Goal: Check status

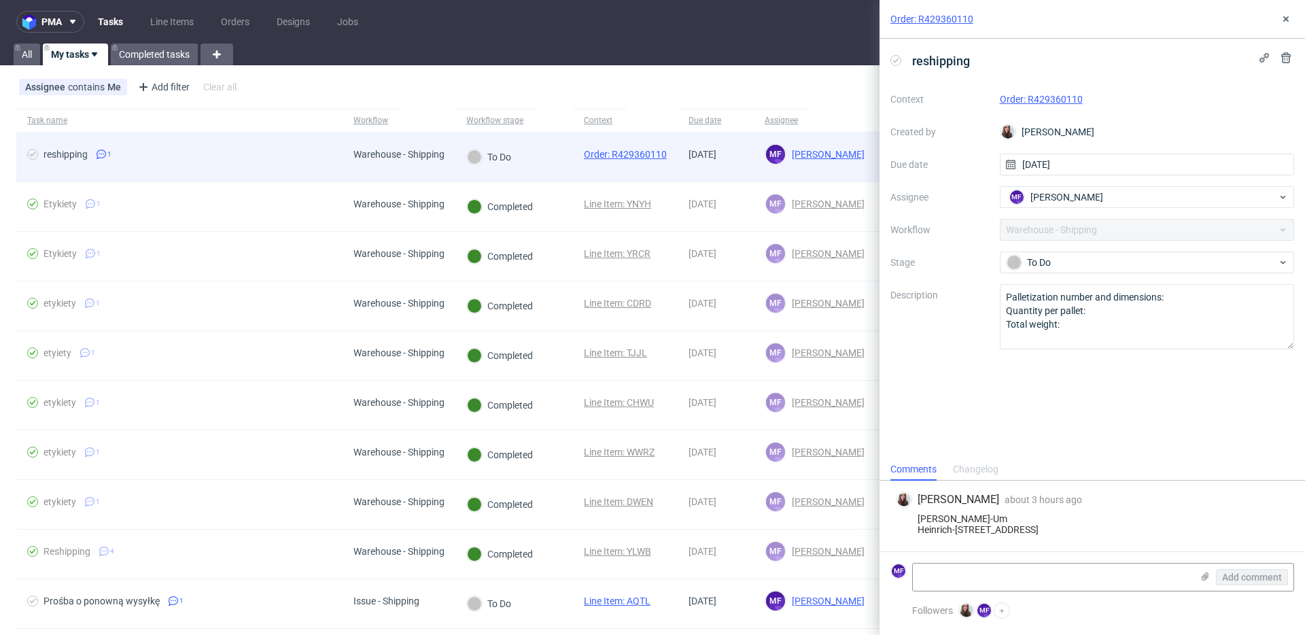
click at [77, 158] on div "reshipping" at bounding box center [66, 154] width 44 height 11
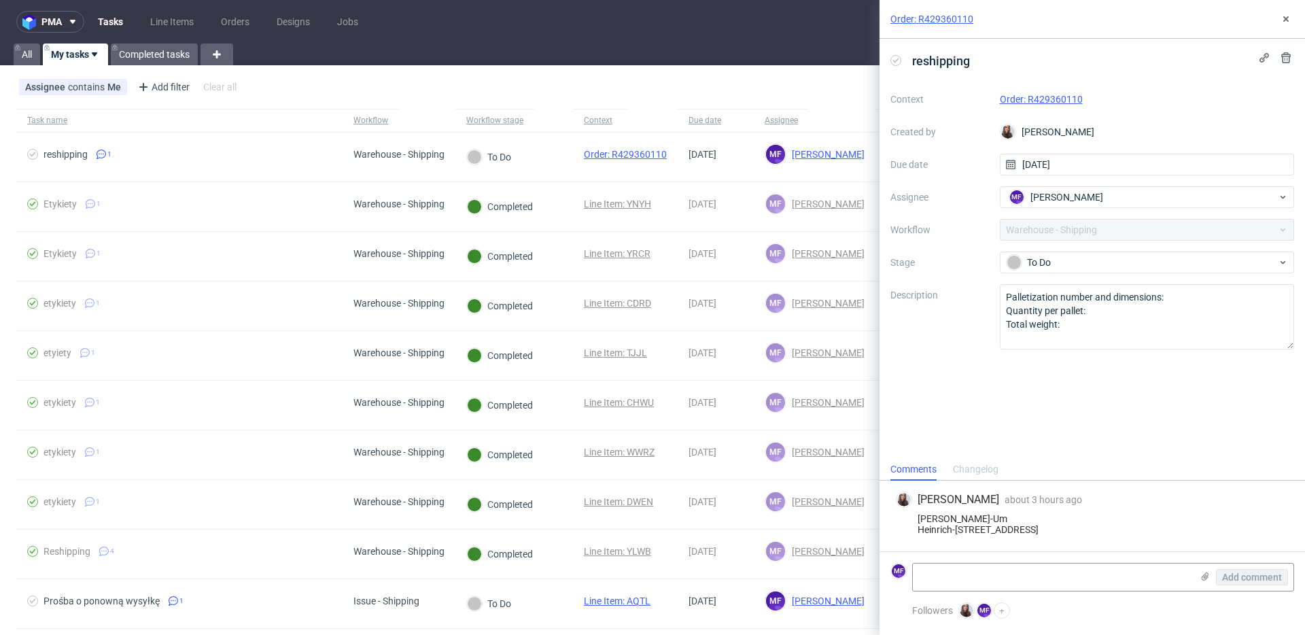
click at [950, 353] on div "reshipping Context Order: R429360110 Created by Sandra Beśka Due date 09/09/202…" at bounding box center [1093, 248] width 426 height 419
click at [1056, 103] on link "Order: R429360110" at bounding box center [1041, 99] width 83 height 11
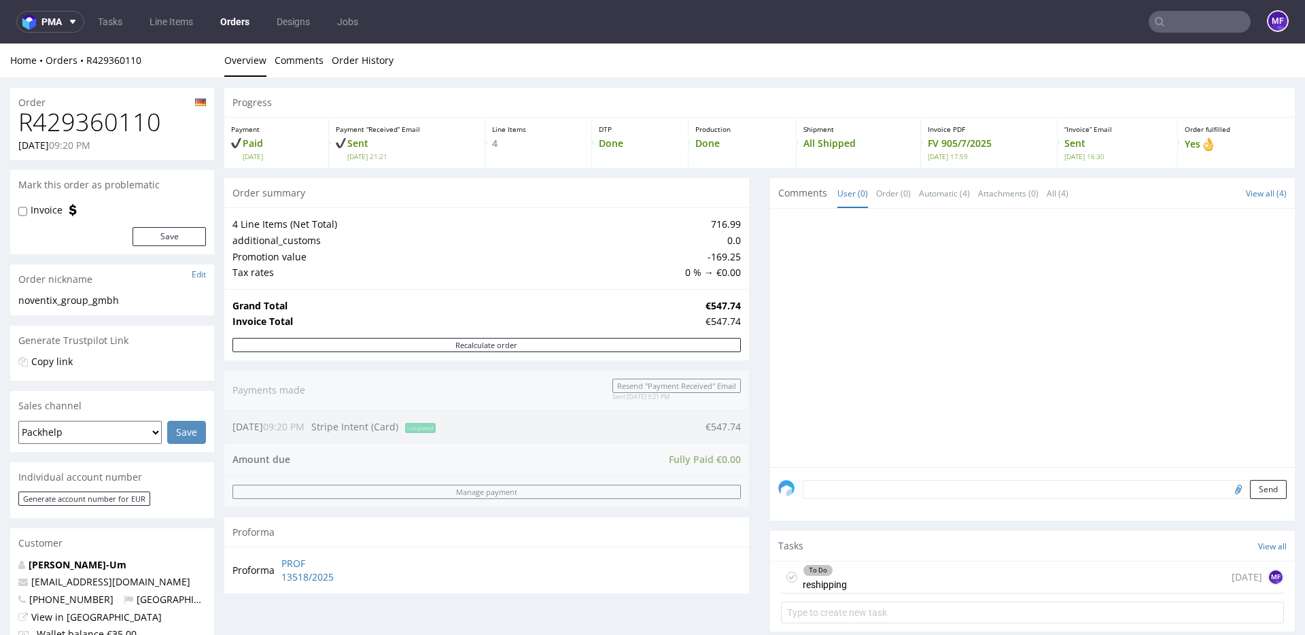
click at [518, 315] on td "Invoice Total" at bounding box center [467, 321] width 470 height 16
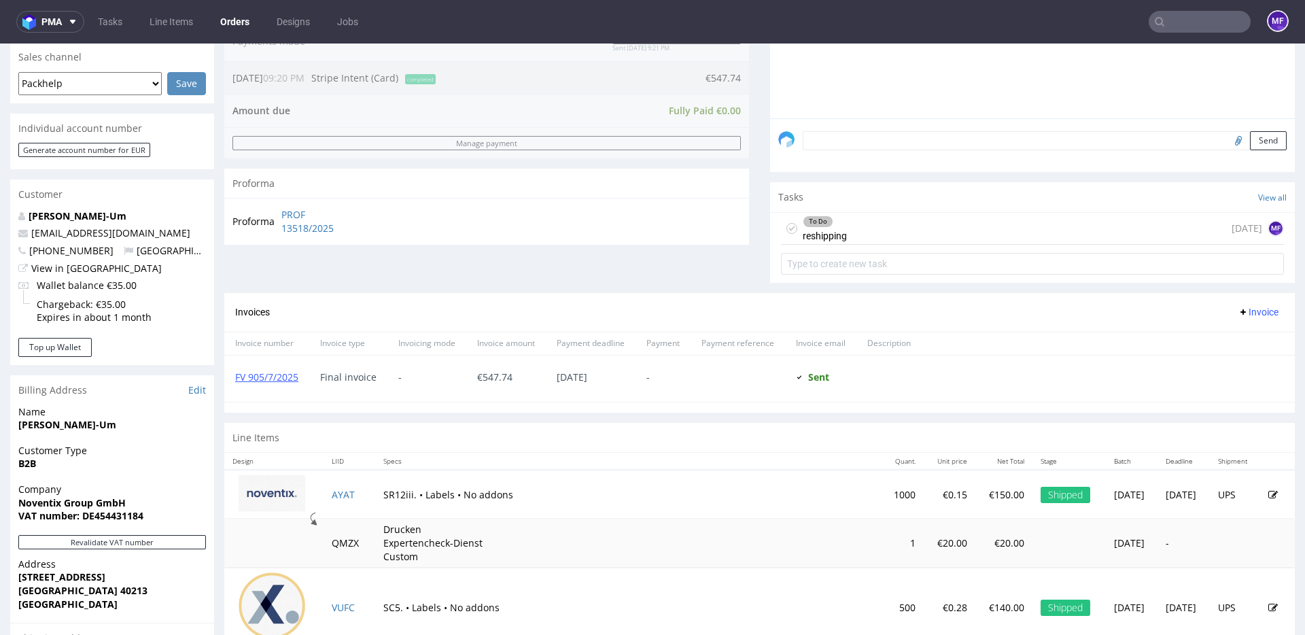
scroll to position [350, 0]
click at [839, 224] on div "To Do" at bounding box center [824, 220] width 43 height 11
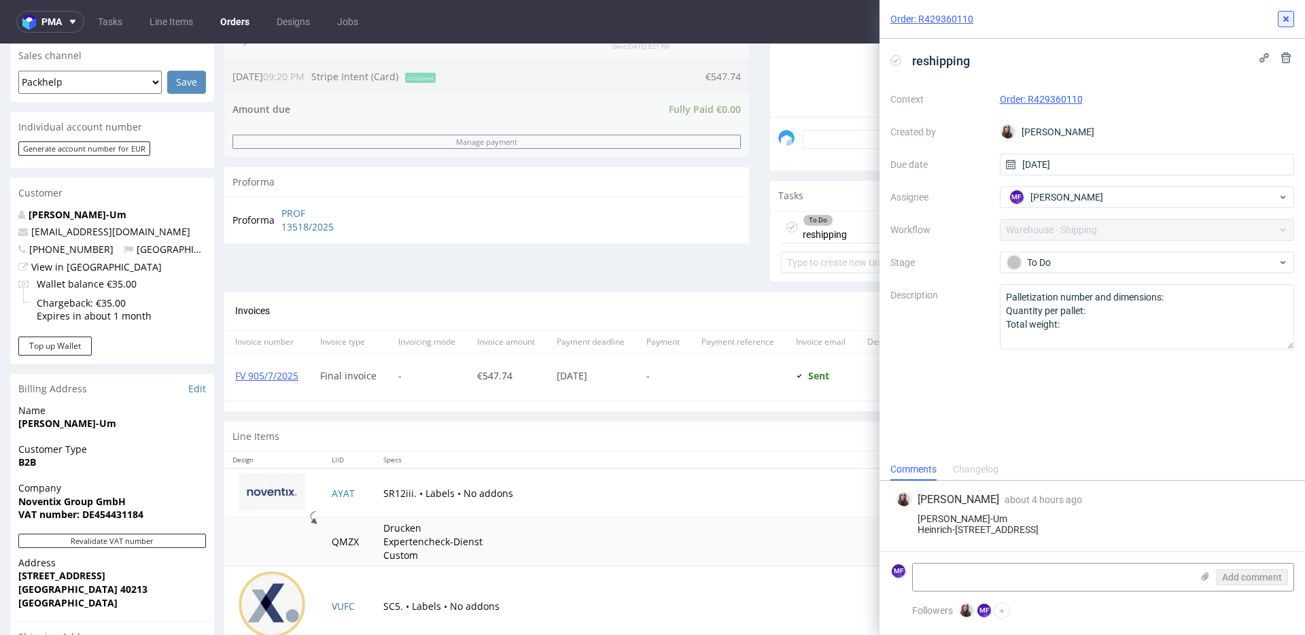
click at [1282, 12] on button at bounding box center [1286, 19] width 16 height 16
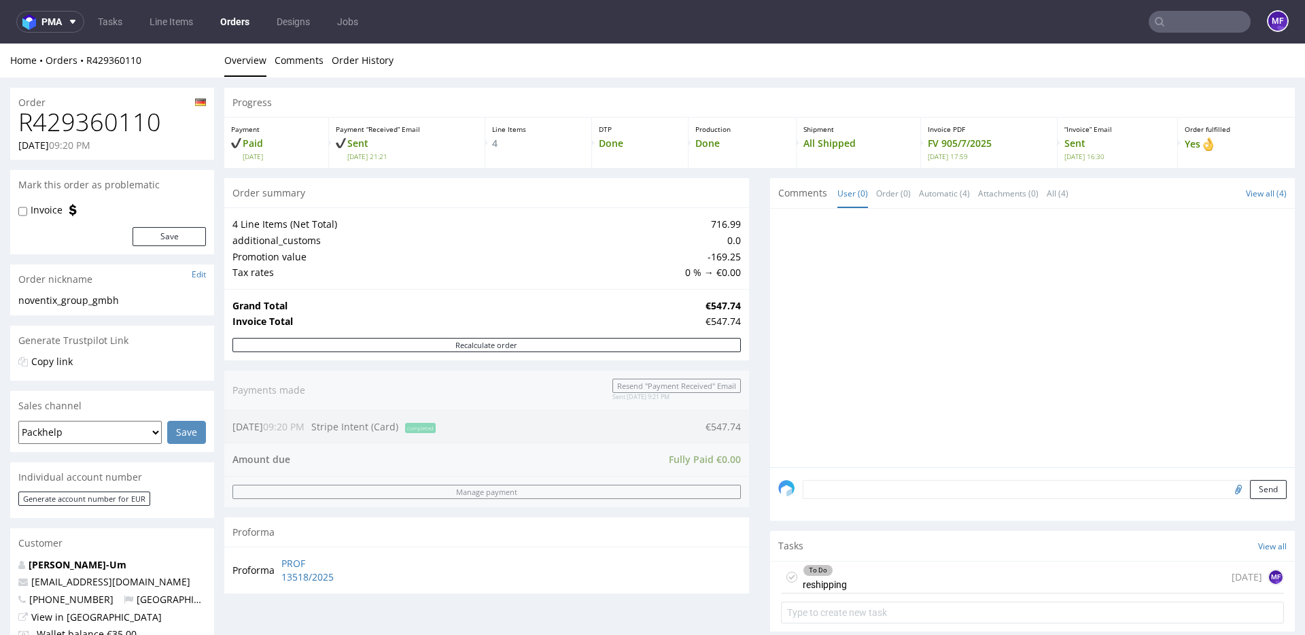
click at [389, 258] on td "Promotion value" at bounding box center [456, 257] width 449 height 16
click at [1064, 379] on div at bounding box center [1036, 342] width 517 height 250
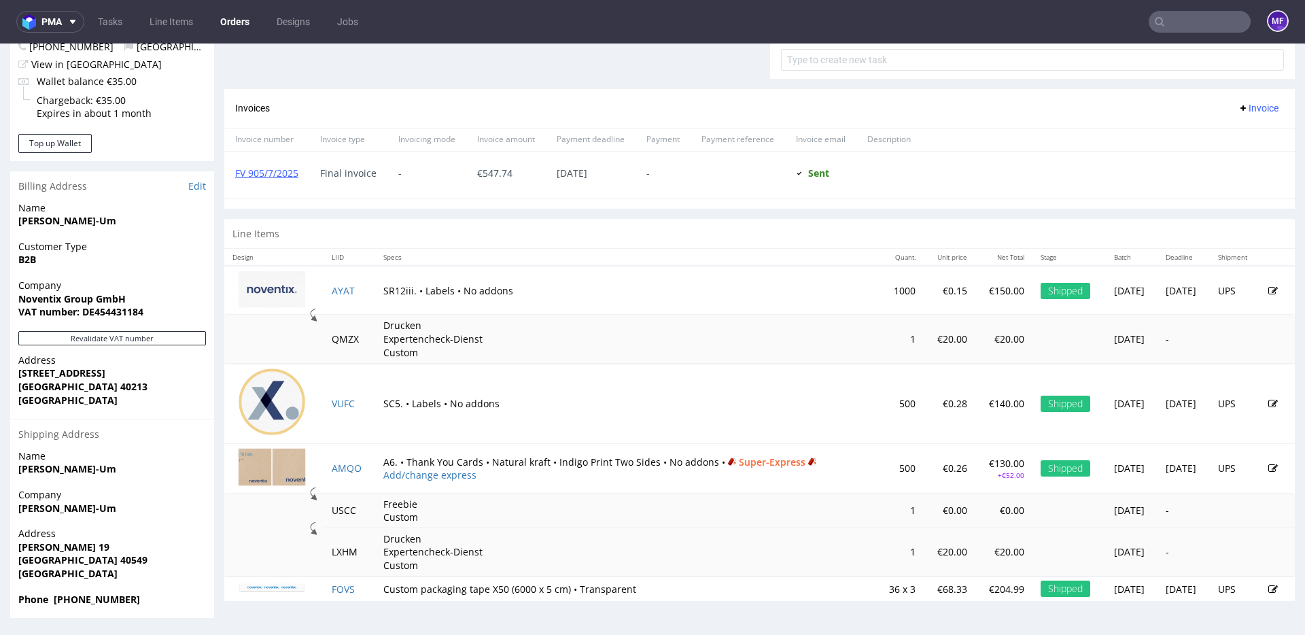
scroll to position [3, 0]
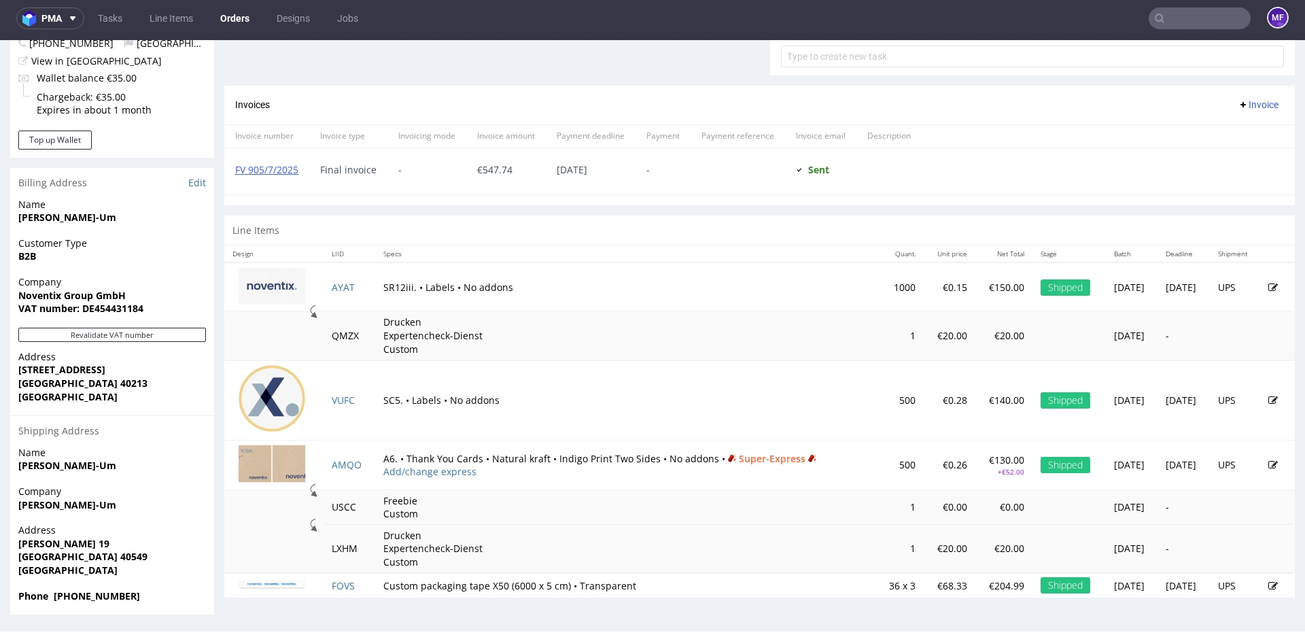
click at [568, 309] on td "SR12iii. • Labels • No addons" at bounding box center [626, 286] width 502 height 49
click at [499, 256] on th "Specs" at bounding box center [626, 253] width 502 height 17
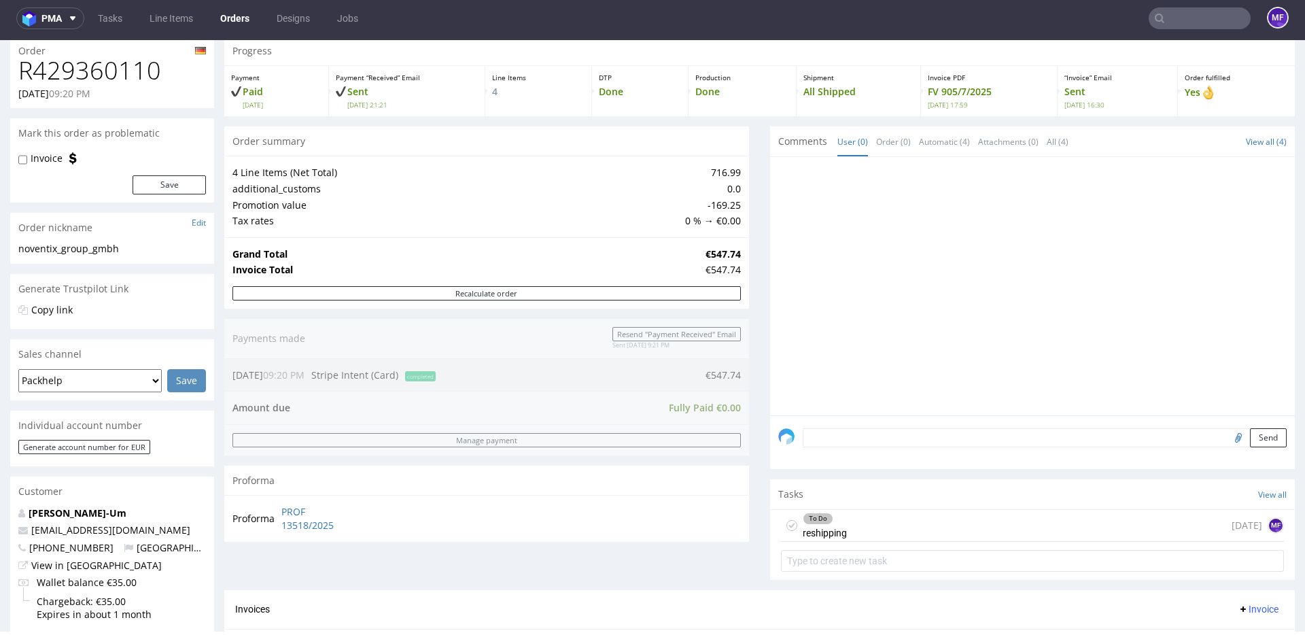
scroll to position [0, 0]
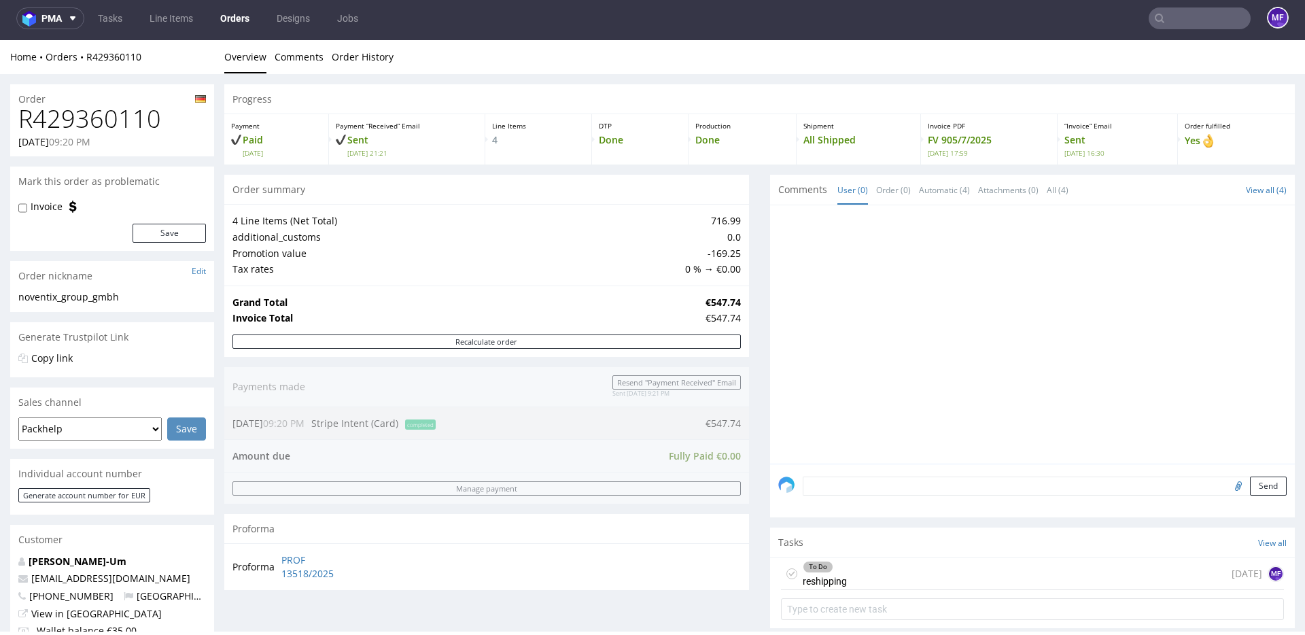
click at [858, 570] on div "To Do reshipping today MF" at bounding box center [1032, 574] width 503 height 32
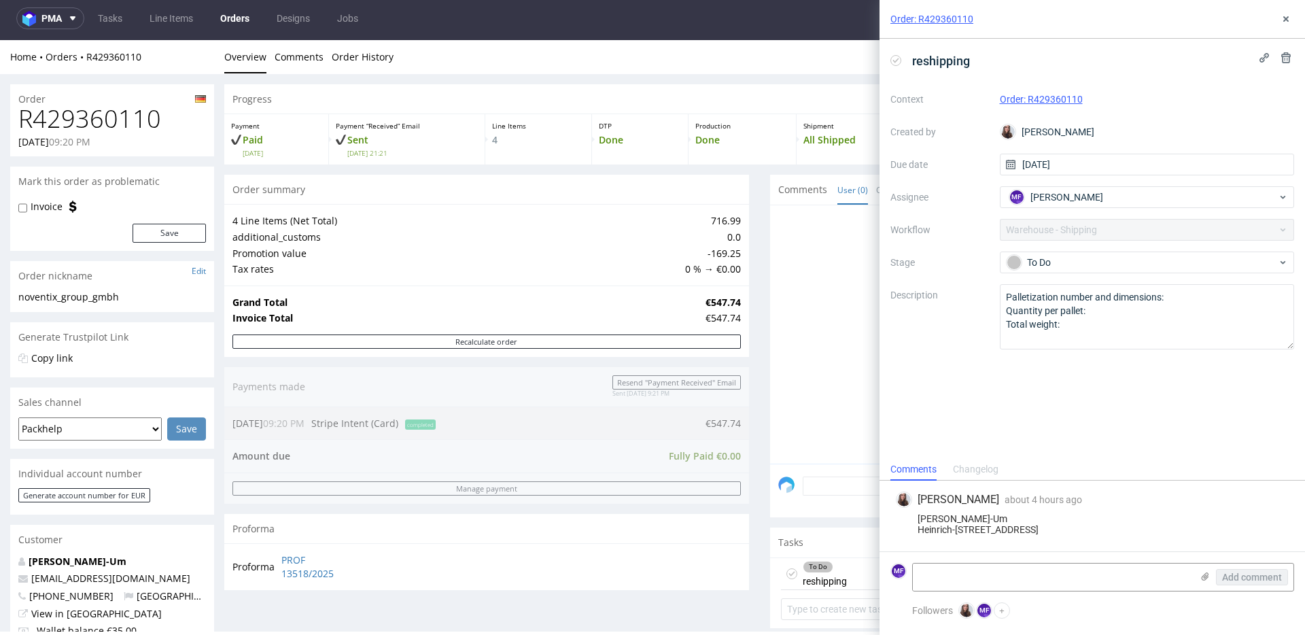
click at [918, 385] on div "reshipping Context Order: R429360110 Created by Sandra Beśka Due date 09/09/202…" at bounding box center [1093, 248] width 426 height 419
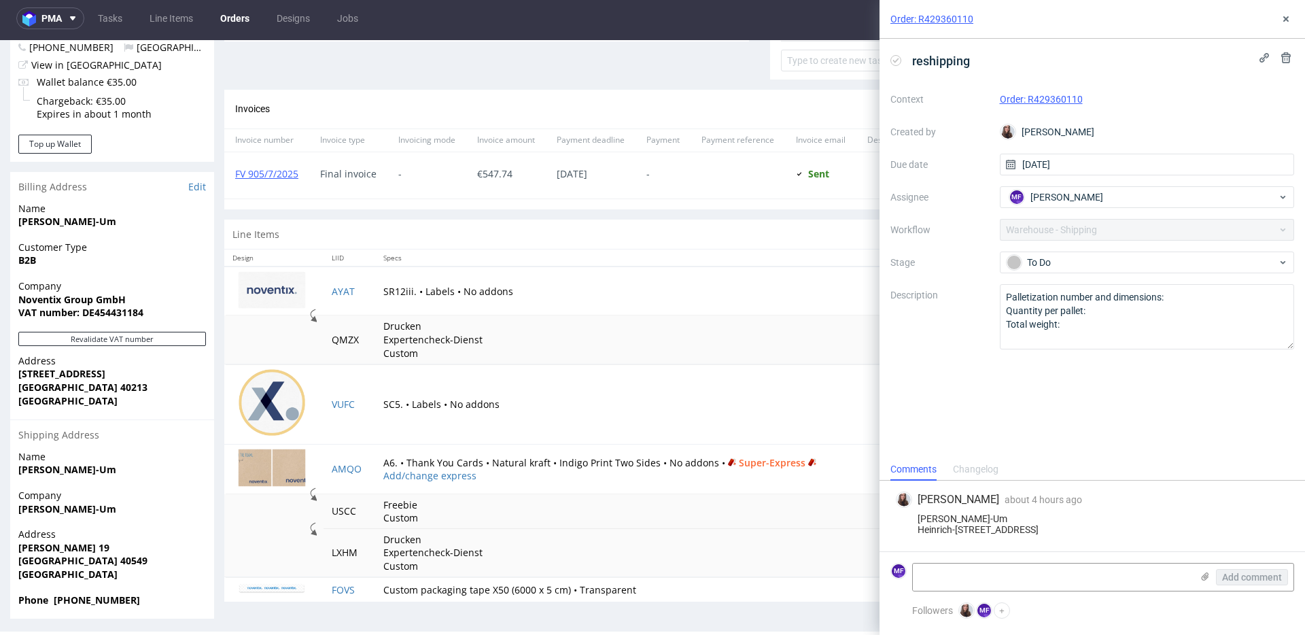
scroll to position [553, 0]
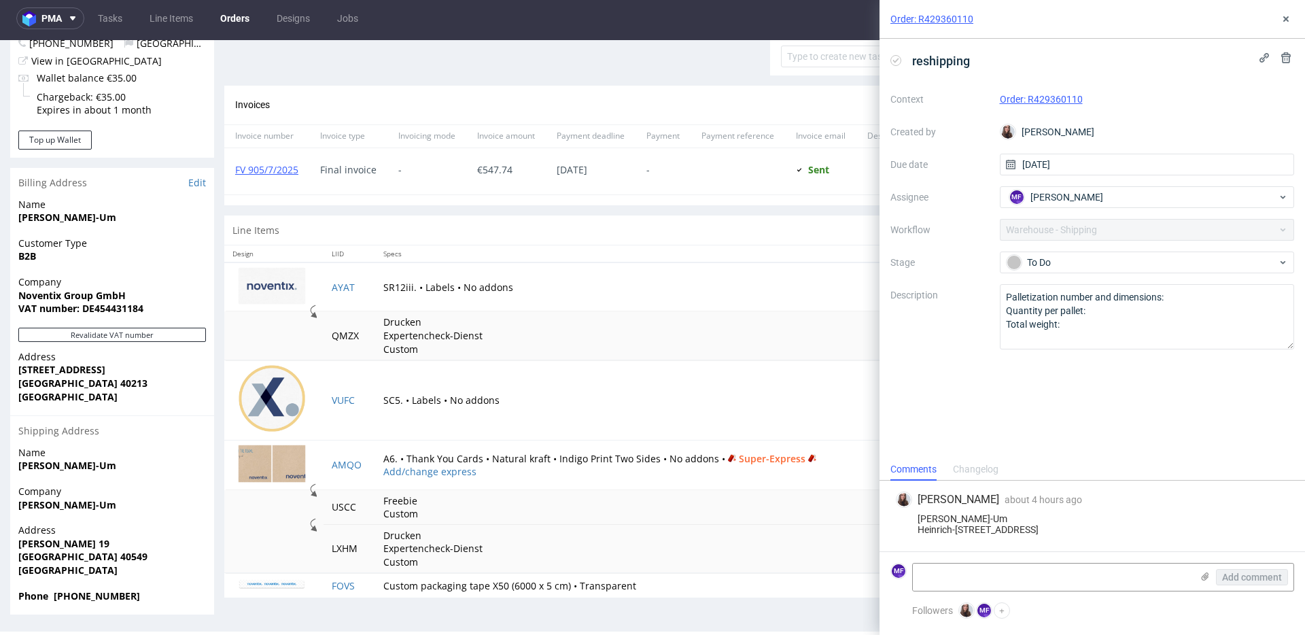
click at [587, 260] on th "Specs" at bounding box center [626, 253] width 502 height 17
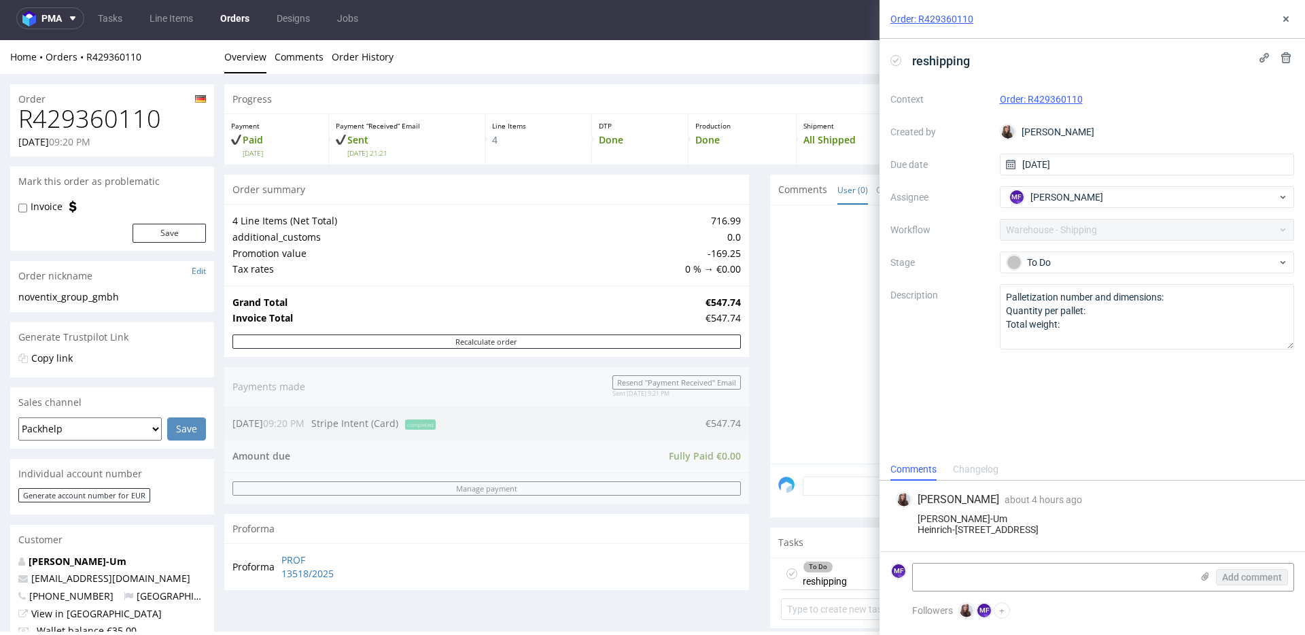
scroll to position [0, 0]
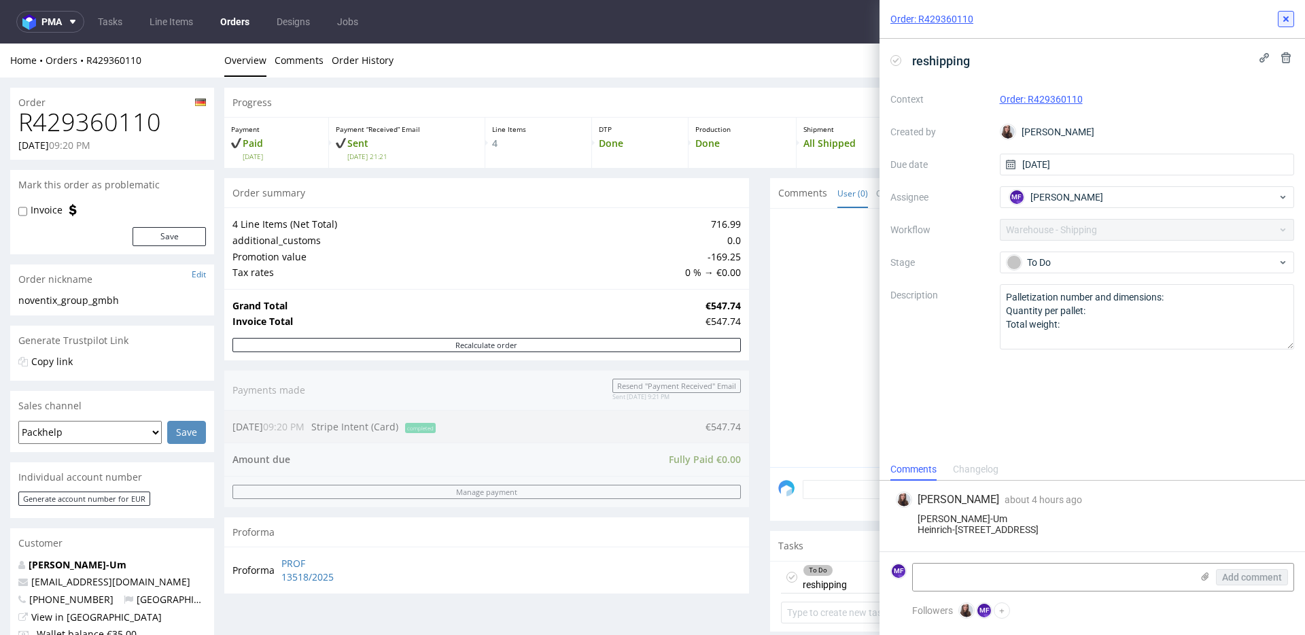
click at [1282, 22] on icon at bounding box center [1286, 19] width 11 height 11
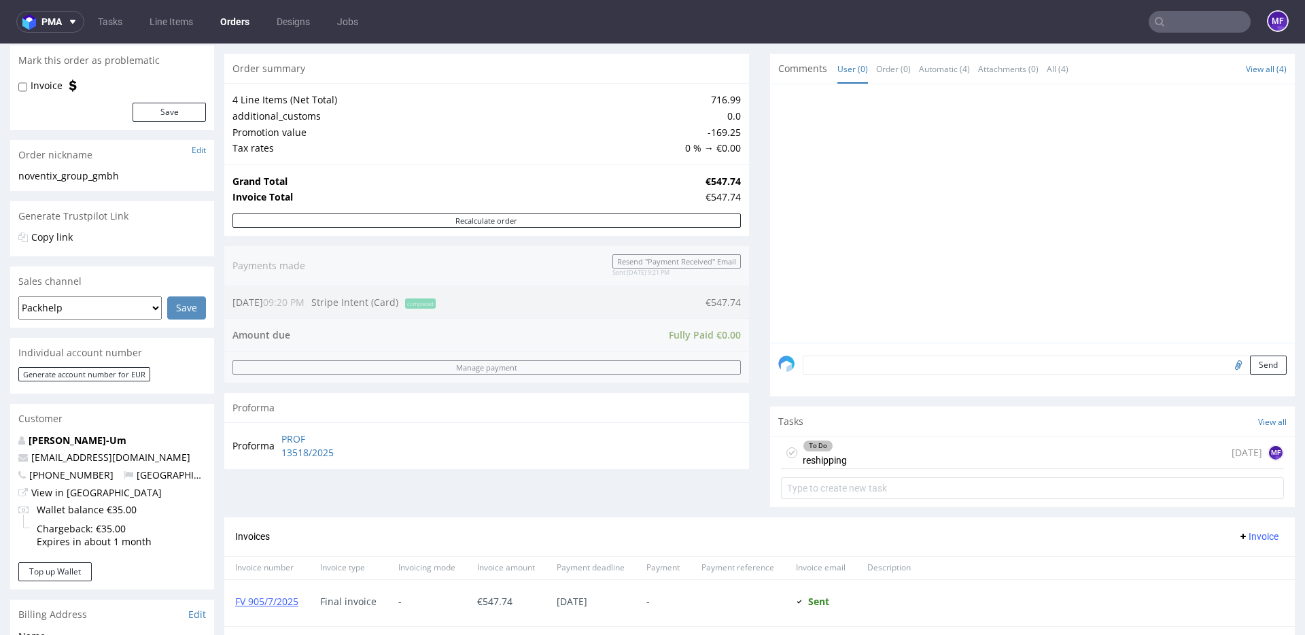
scroll to position [120, 0]
click at [474, 472] on div "Proforma PROF 13518/2025" at bounding box center [486, 449] width 525 height 46
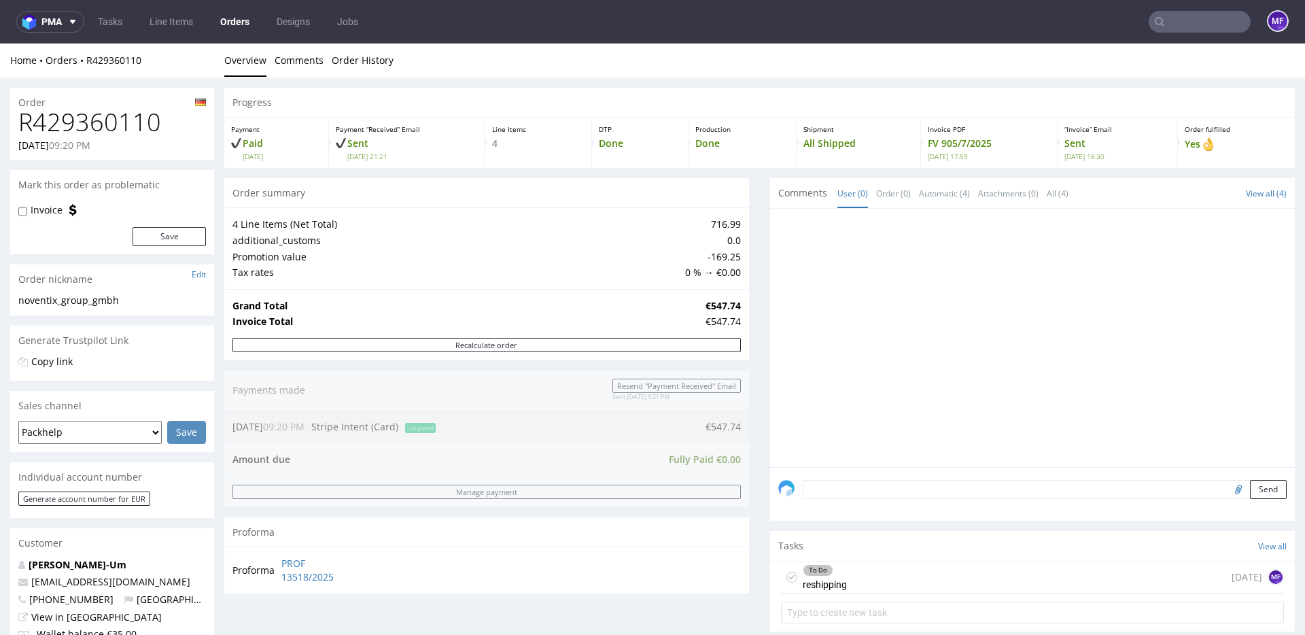
scroll to position [553, 0]
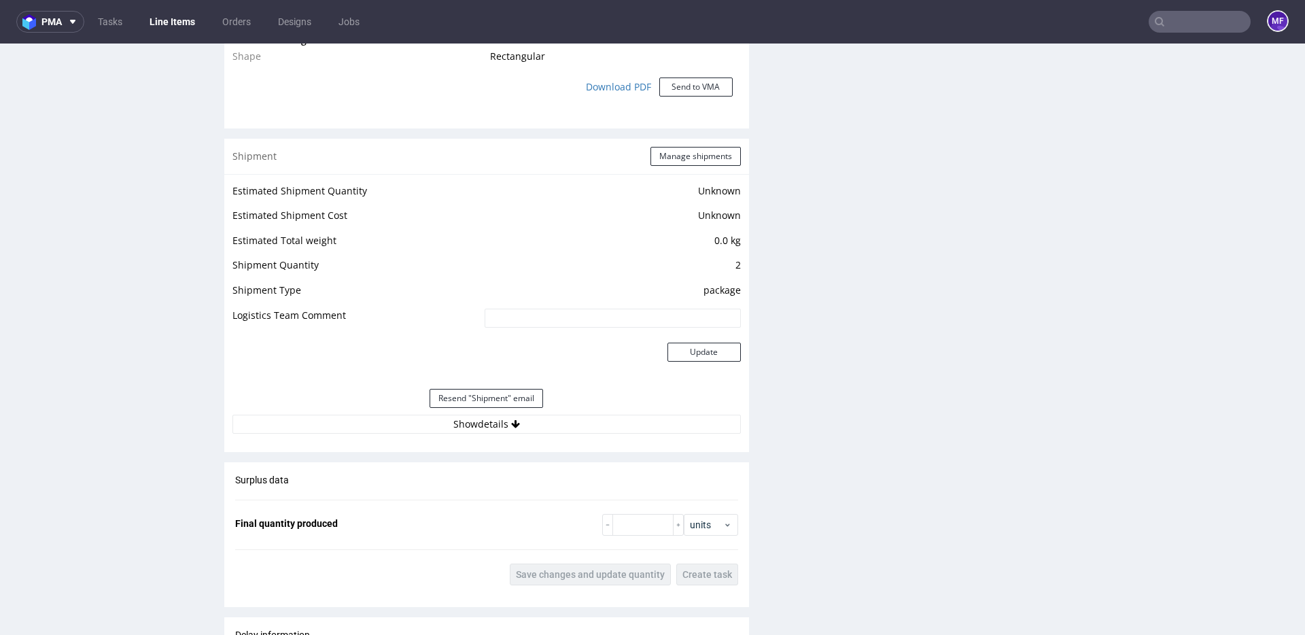
scroll to position [1271, 0]
click at [502, 419] on button "Show details" at bounding box center [486, 421] width 508 height 19
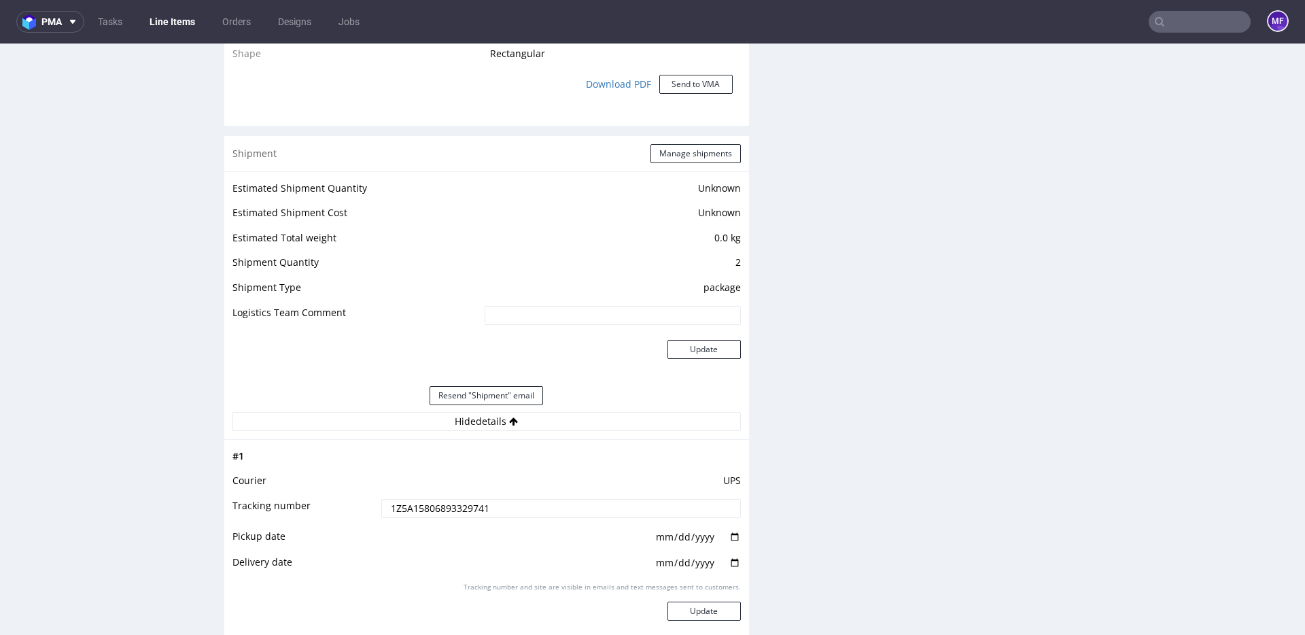
click at [471, 515] on input "1Z5A15806893329741" at bounding box center [561, 508] width 360 height 19
drag, startPoint x: 373, startPoint y: 506, endPoint x: 365, endPoint y: 506, distance: 8.2
click at [365, 506] on tr "Tracking number 1Z5A15806893329741" at bounding box center [486, 513] width 508 height 31
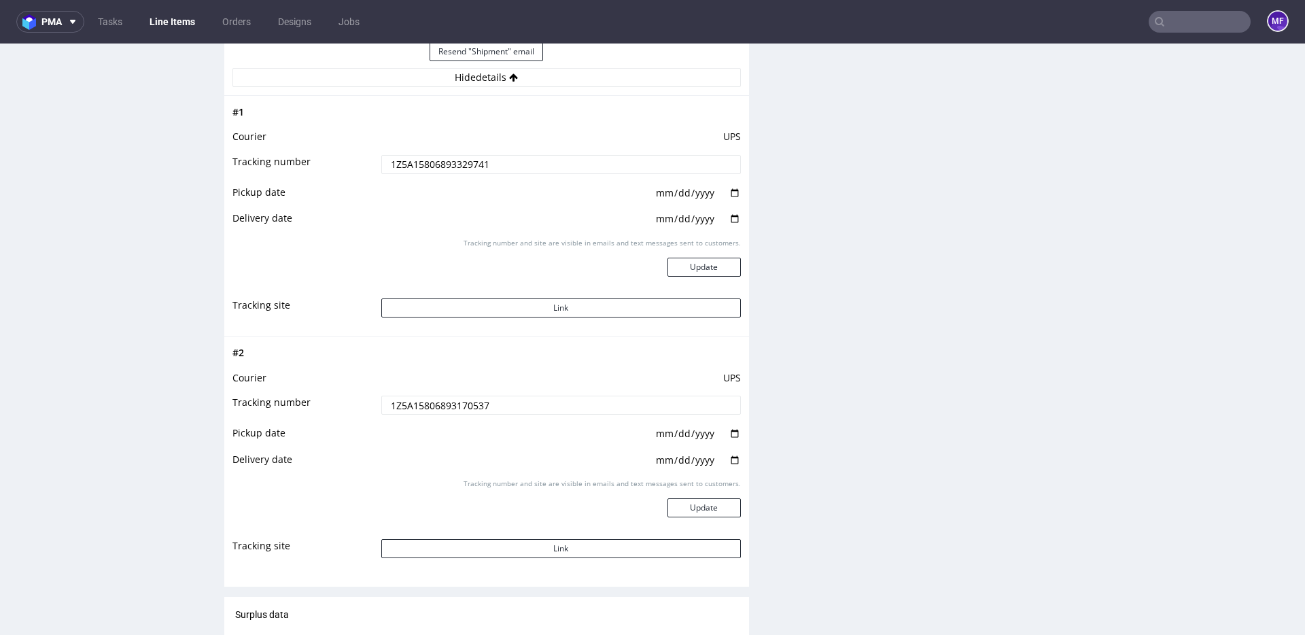
scroll to position [1610, 0]
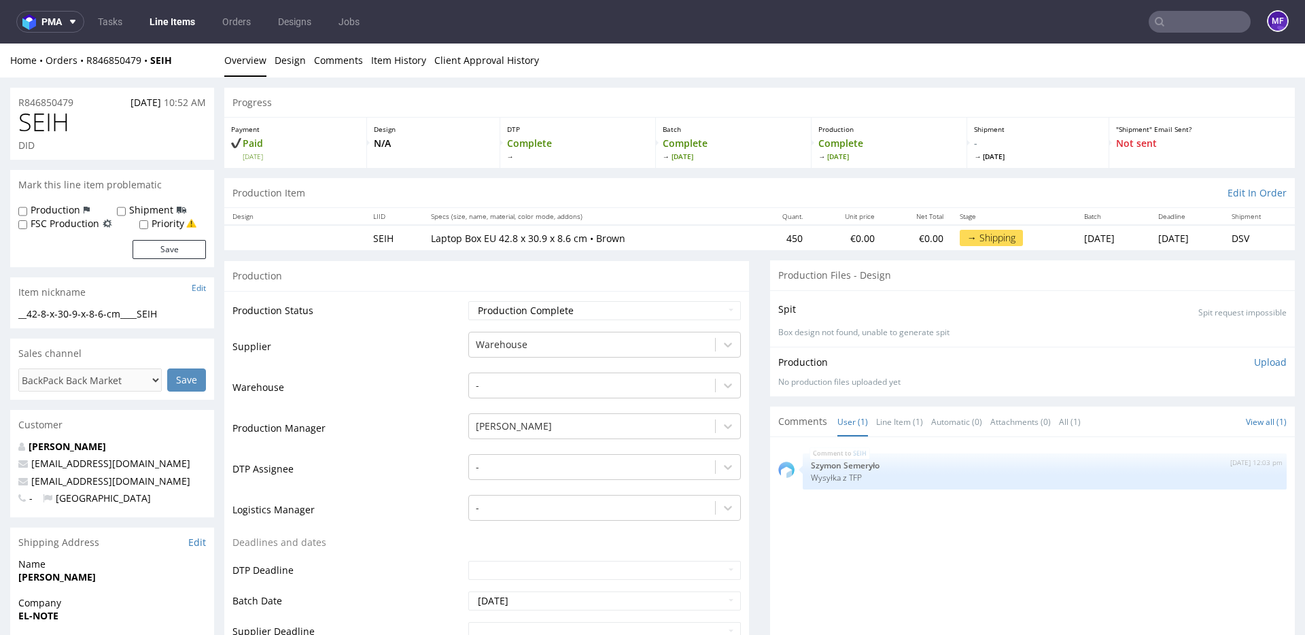
click at [926, 394] on div "Production Upload No production files uploaded yet Description (optional) Add f…" at bounding box center [1032, 372] width 525 height 50
